Goal: Task Accomplishment & Management: Manage account settings

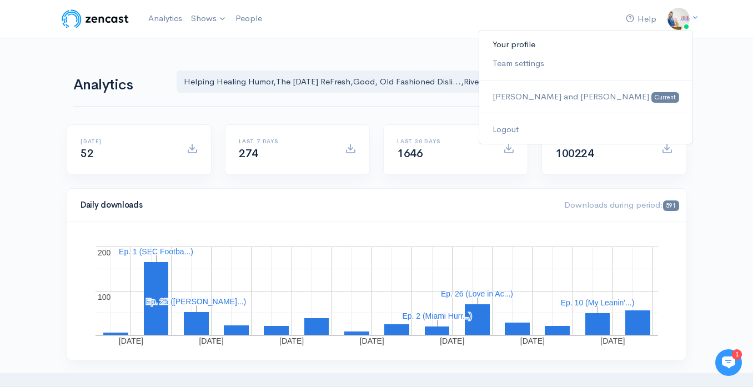
click at [632, 48] on link "Your profile" at bounding box center [585, 44] width 213 height 19
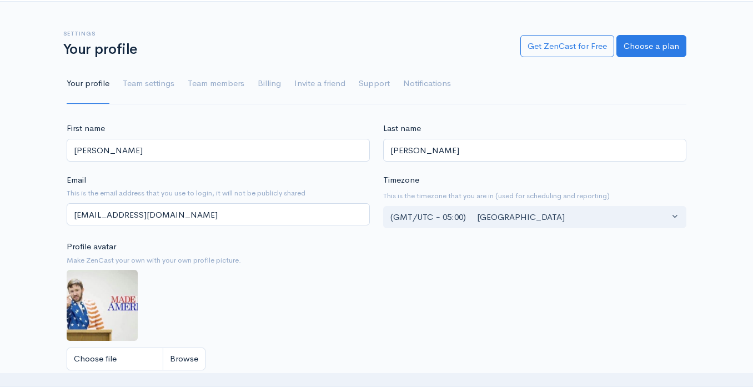
scroll to position [38, 0]
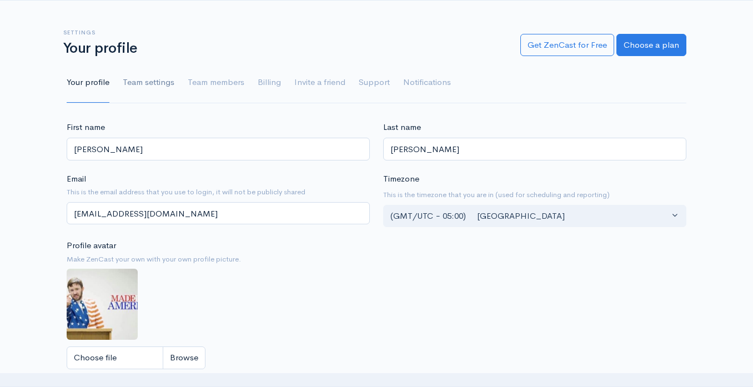
click at [157, 82] on link "Team settings" at bounding box center [149, 83] width 52 height 40
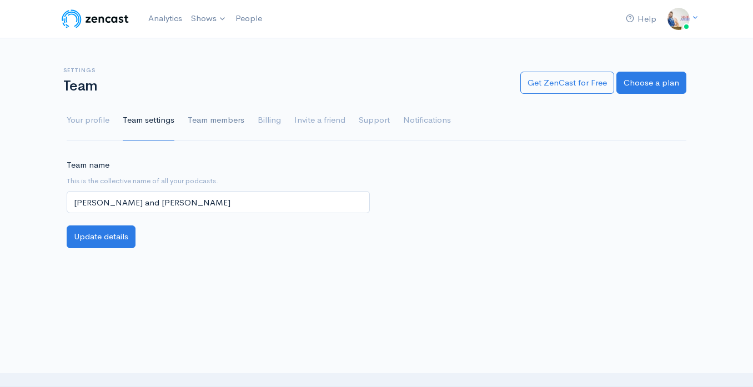
click at [233, 121] on link "Team members" at bounding box center [216, 120] width 57 height 40
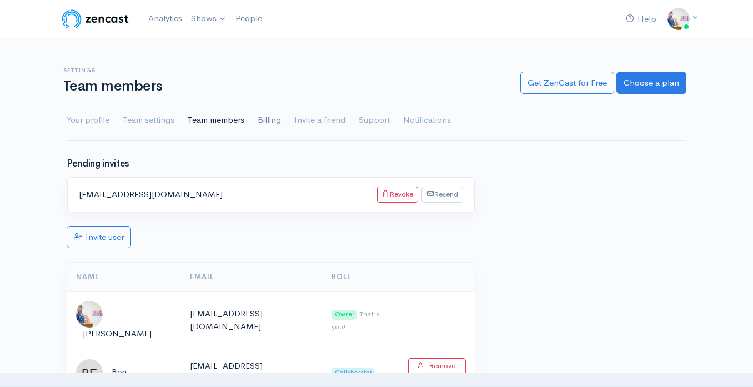
click at [271, 125] on link "Billing" at bounding box center [269, 120] width 23 height 40
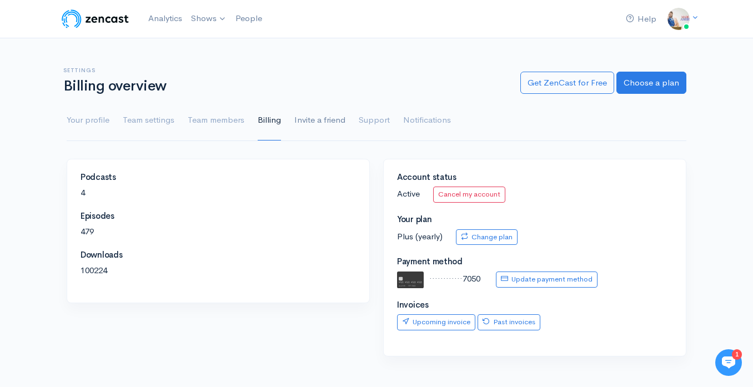
click at [311, 123] on link "Invite a friend" at bounding box center [319, 120] width 51 height 40
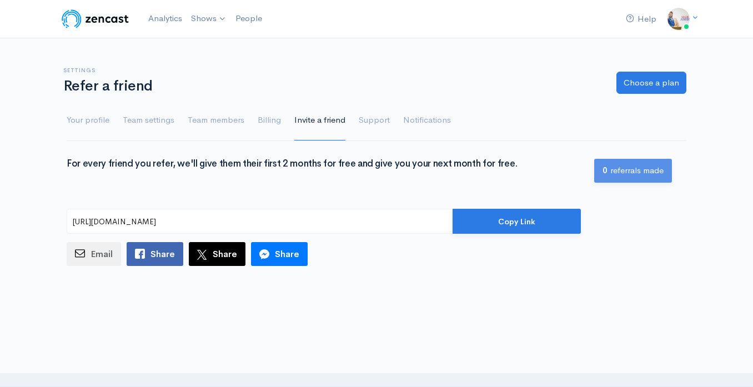
type input "[URL][DOMAIN_NAME]"
click at [378, 118] on link "Support" at bounding box center [374, 120] width 31 height 40
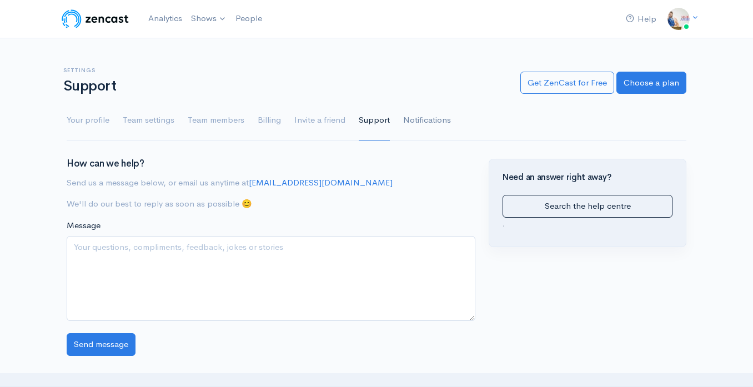
click at [407, 120] on link "Notifications" at bounding box center [427, 120] width 48 height 40
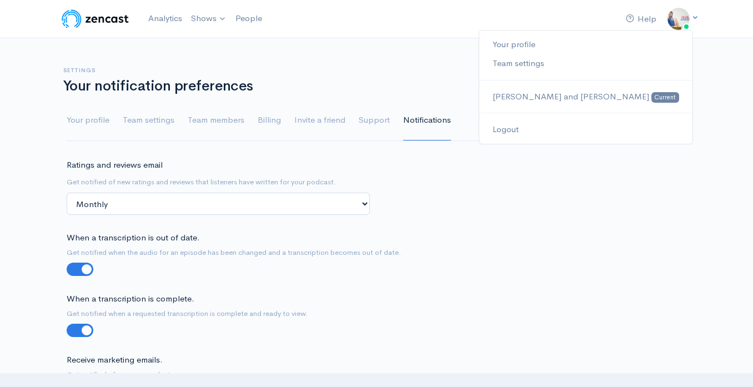
click at [674, 22] on img at bounding box center [678, 19] width 22 height 22
click at [629, 46] on link "Your profile" at bounding box center [585, 44] width 213 height 19
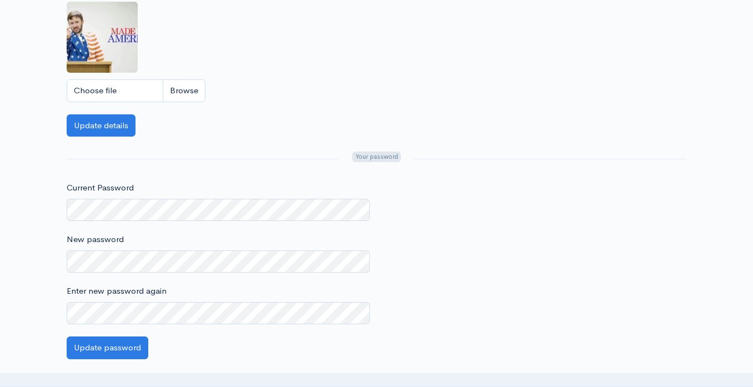
scroll to position [62, 0]
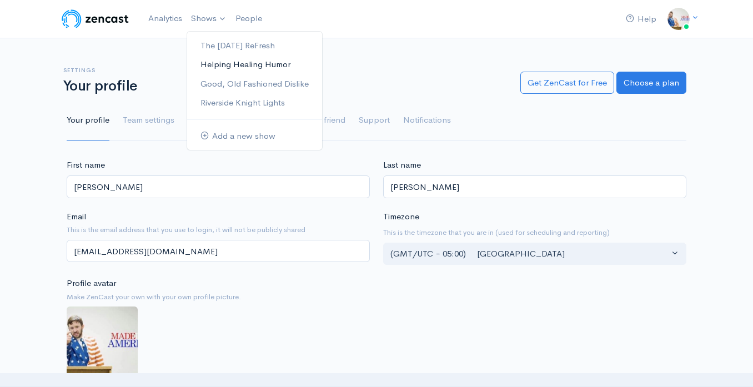
click at [223, 63] on link "Helping Healing Humor" at bounding box center [254, 64] width 135 height 19
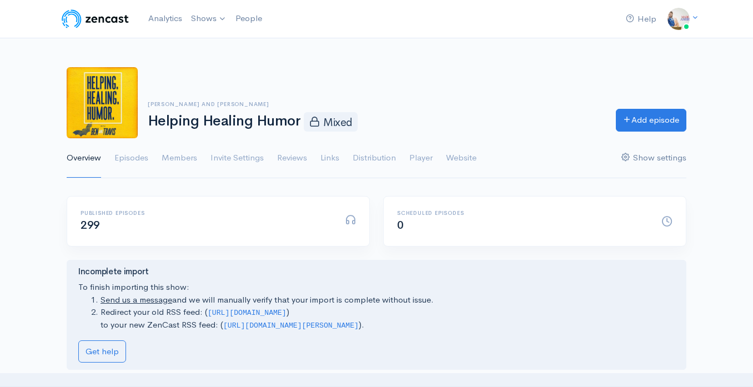
click at [639, 160] on link "Show settings" at bounding box center [653, 158] width 65 height 40
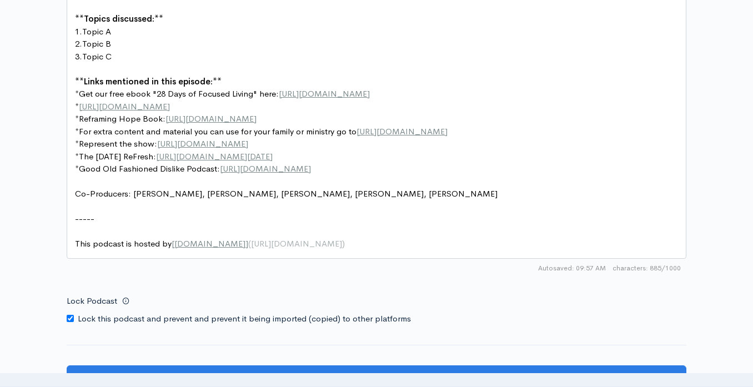
scroll to position [4, 0]
click at [315, 203] on pre "​" at bounding box center [376, 206] width 607 height 13
click at [314, 198] on pre "Co-Producers: Justin B., Doris C., Rhonda F., Scott K., Mary H." at bounding box center [376, 194] width 607 height 13
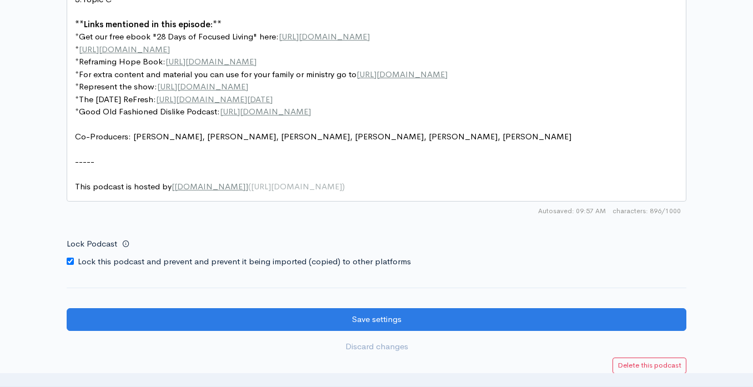
scroll to position [1564, 0]
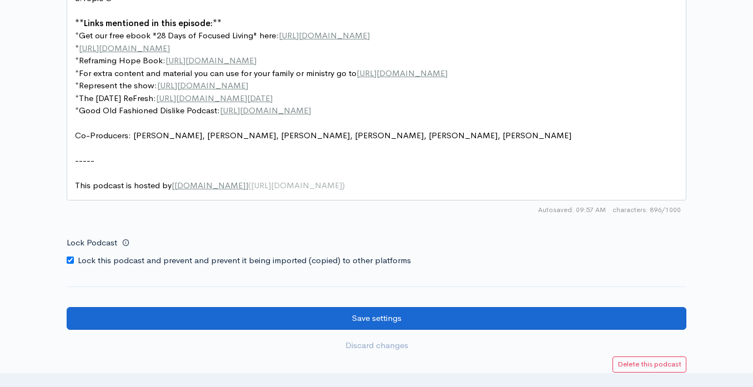
type textarea ", Scott B."
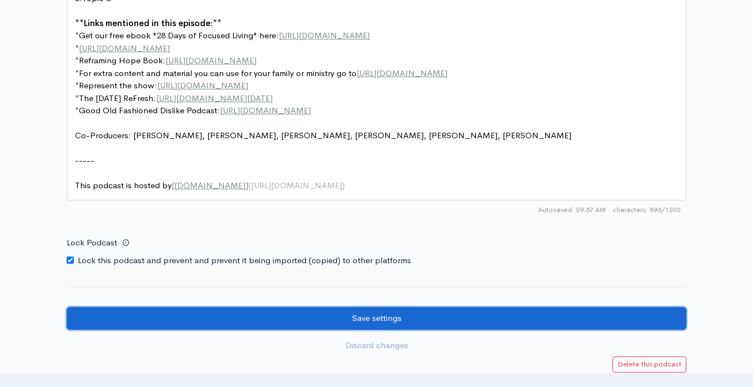
click at [328, 315] on input "Save settings" at bounding box center [377, 318] width 620 height 23
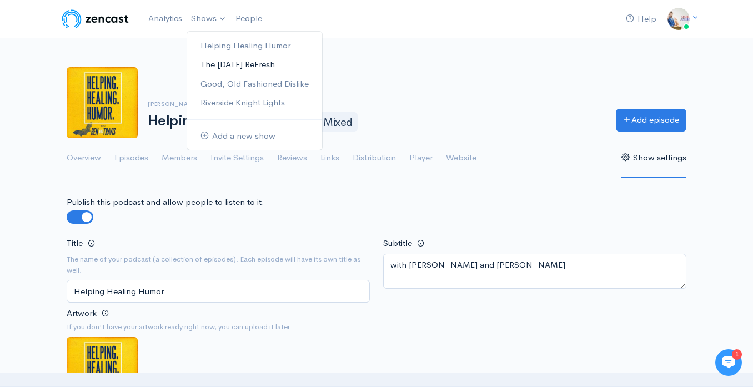
click at [223, 63] on link "The [DATE] ReFresh" at bounding box center [254, 64] width 135 height 19
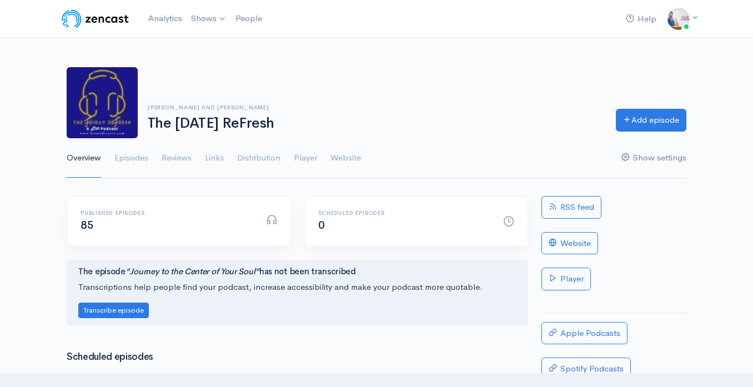
click at [647, 157] on link "Show settings" at bounding box center [653, 158] width 65 height 40
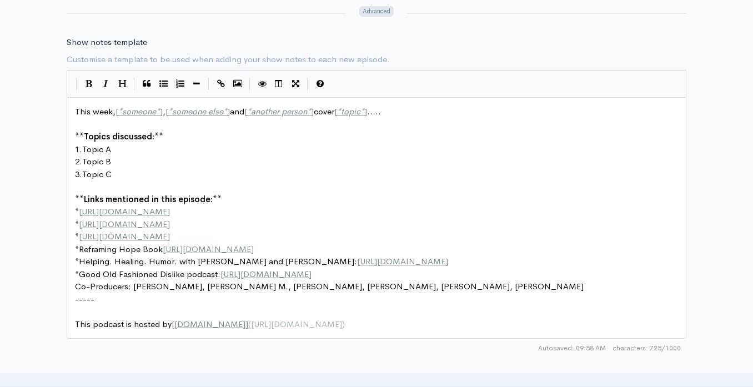
scroll to position [1310, 0]
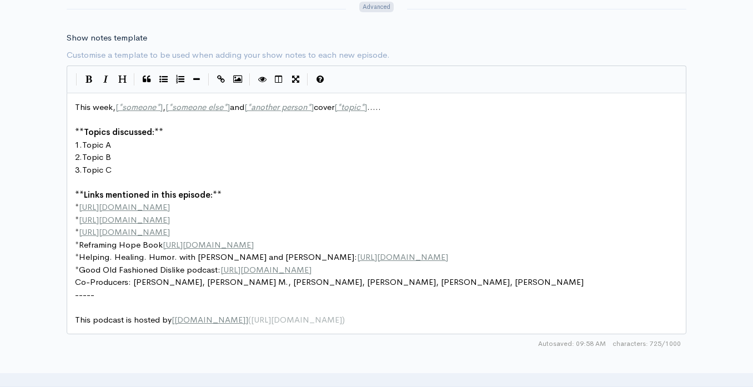
click at [209, 284] on span "Co-Producers: Justin B., Cayron M., Doris C., Rhonda F., Scott K., Mary H." at bounding box center [329, 282] width 509 height 11
click at [316, 282] on pre "Co-Producers: Justin B., Doris C., Rhonda F., Scott K., Mary H." at bounding box center [376, 282] width 607 height 13
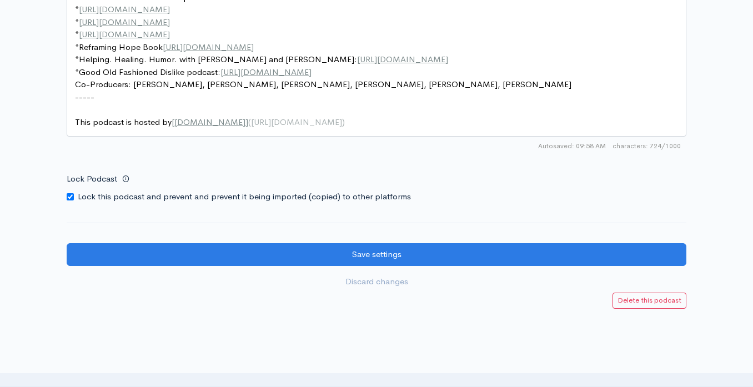
scroll to position [1509, 0]
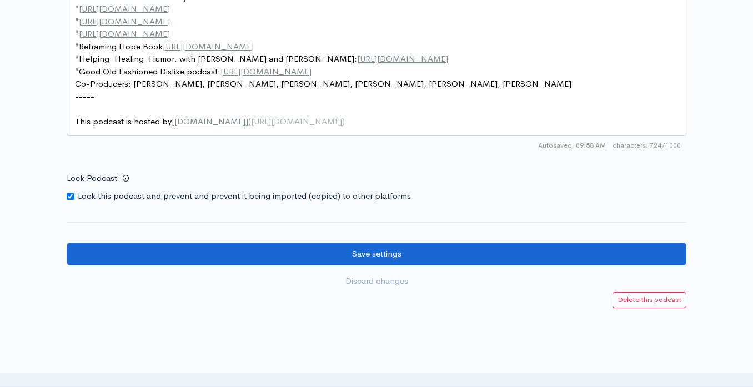
type textarea ", Scott B."
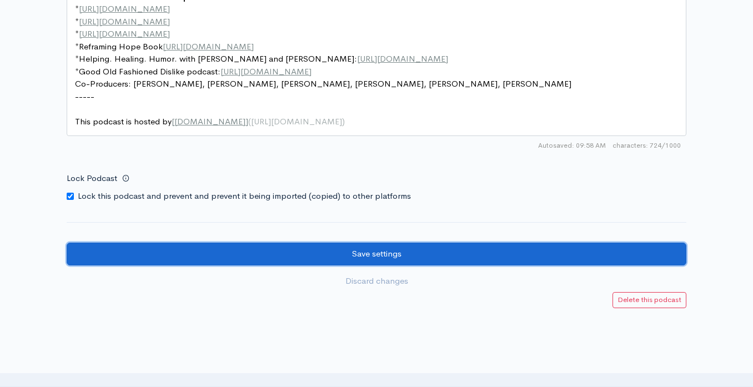
click at [383, 258] on input "Save settings" at bounding box center [377, 254] width 620 height 23
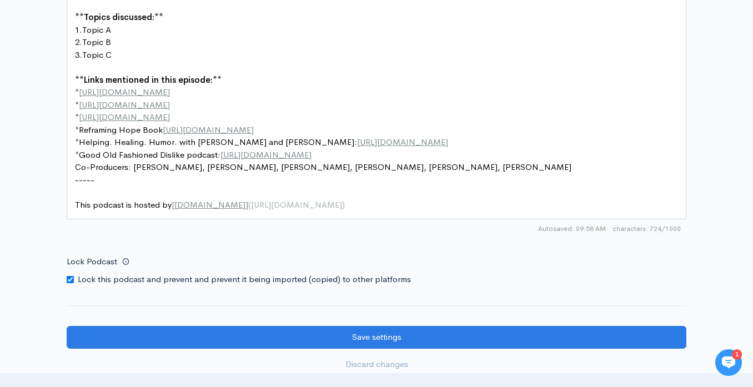
scroll to position [1574, 0]
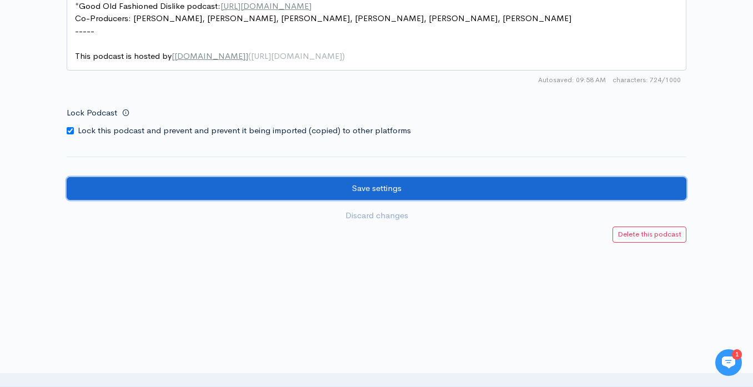
click at [382, 183] on input "Save settings" at bounding box center [377, 188] width 620 height 23
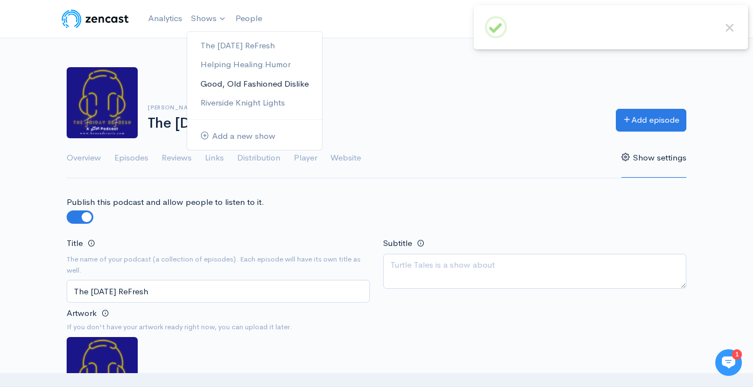
click at [217, 79] on link "Good, Old Fashioned Dislike" at bounding box center [254, 83] width 135 height 19
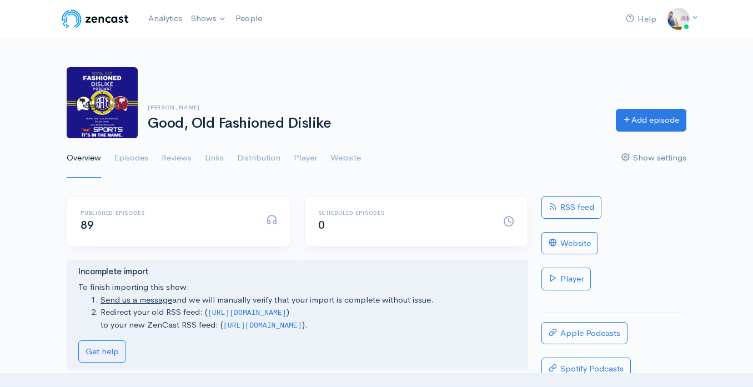
click at [654, 153] on link "Show settings" at bounding box center [653, 158] width 65 height 40
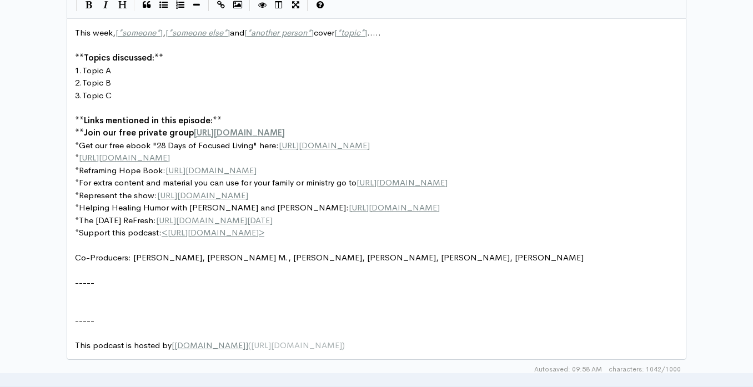
scroll to position [1399, 0]
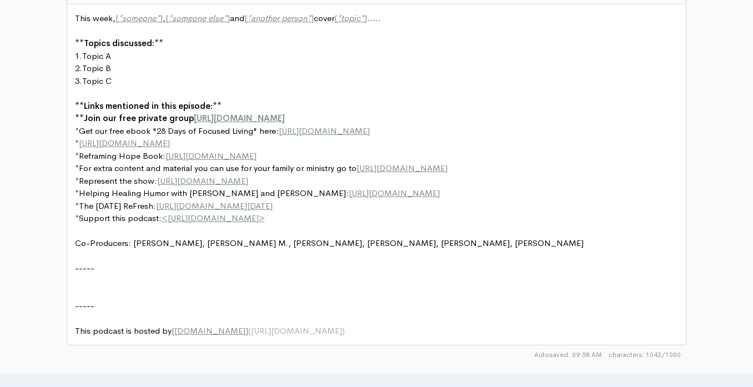
click at [214, 242] on span "Co-Producers: Justin B., Cayron M., Doris C., Rhonda F., Scott K., Mary H." at bounding box center [329, 243] width 509 height 11
click at [330, 245] on pre "Co-Producers: Justin B., Doris C., Rhonda F., Scott K., Mary H." at bounding box center [376, 243] width 607 height 13
type textarea ", Scott B."
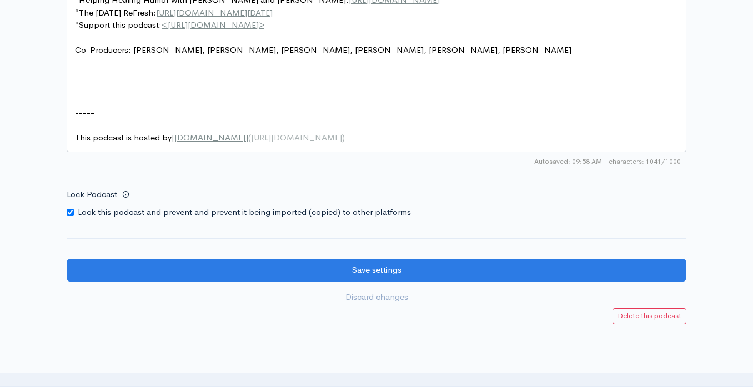
scroll to position [1594, 0]
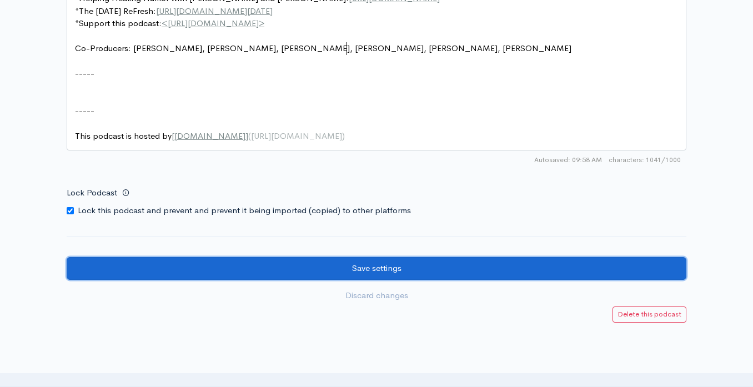
click at [408, 272] on input "Save settings" at bounding box center [377, 268] width 620 height 23
